Goal: Find specific page/section: Find specific page/section

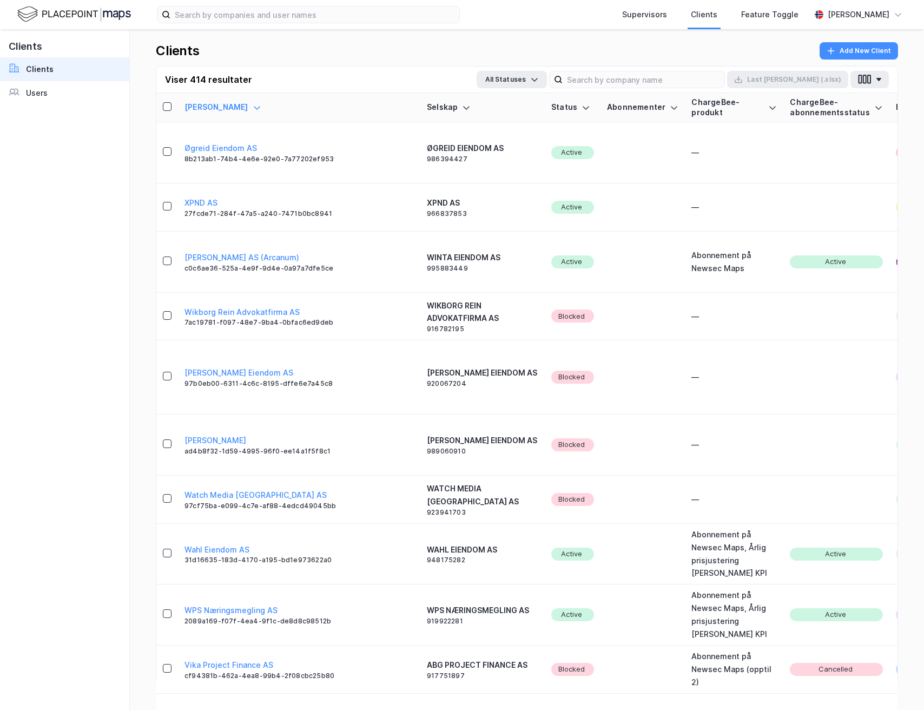
click at [36, 97] on div "Users" at bounding box center [37, 93] width 22 height 13
